Goal: Task Accomplishment & Management: Use online tool/utility

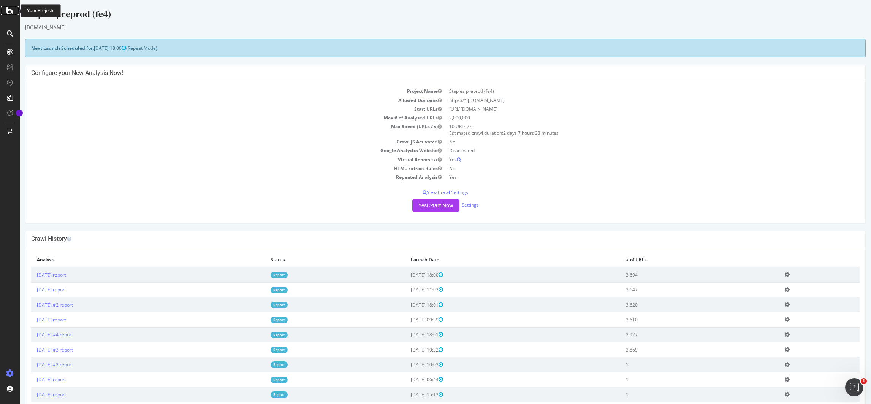
click at [6, 13] on icon at bounding box center [9, 10] width 7 height 9
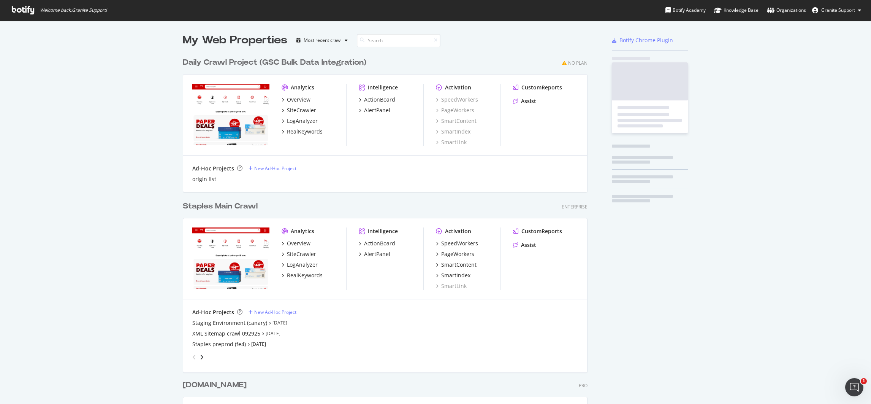
scroll to position [590, 402]
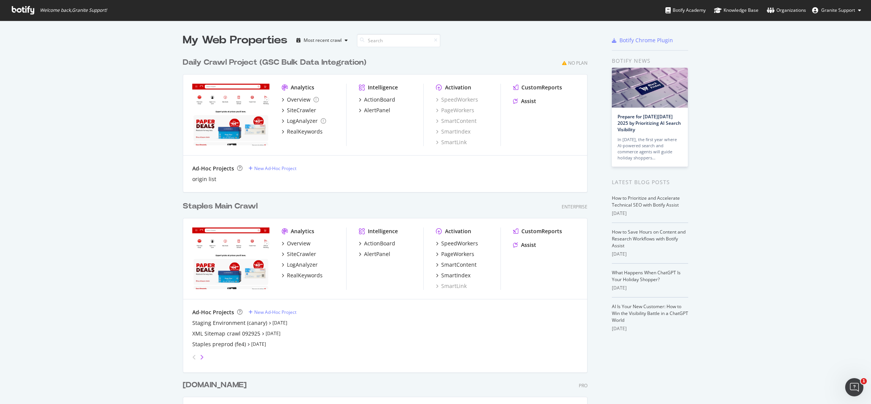
click at [200, 358] on icon "angle-right" at bounding box center [202, 357] width 4 height 6
click at [199, 360] on div "angle-right" at bounding box center [201, 357] width 5 height 8
click at [231, 323] on div "Prod Internal (Central Env)" at bounding box center [225, 323] width 67 height 8
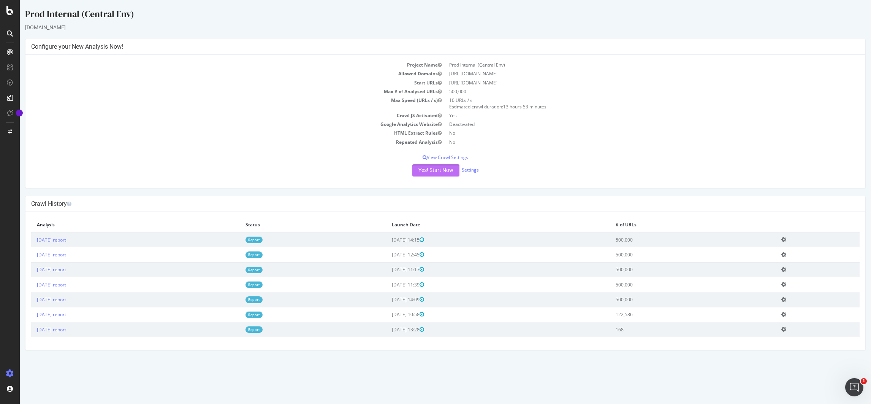
click at [433, 171] on button "Yes! Start Now" at bounding box center [435, 170] width 47 height 12
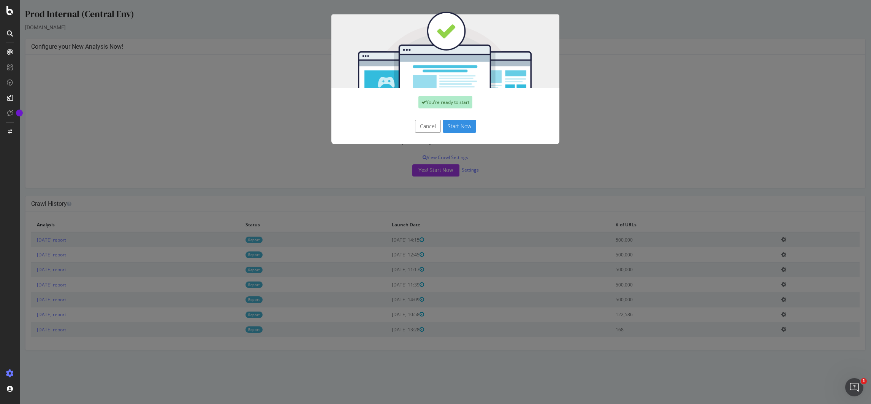
click at [454, 128] on button "Start Now" at bounding box center [459, 126] width 33 height 13
